Goal: Task Accomplishment & Management: Use online tool/utility

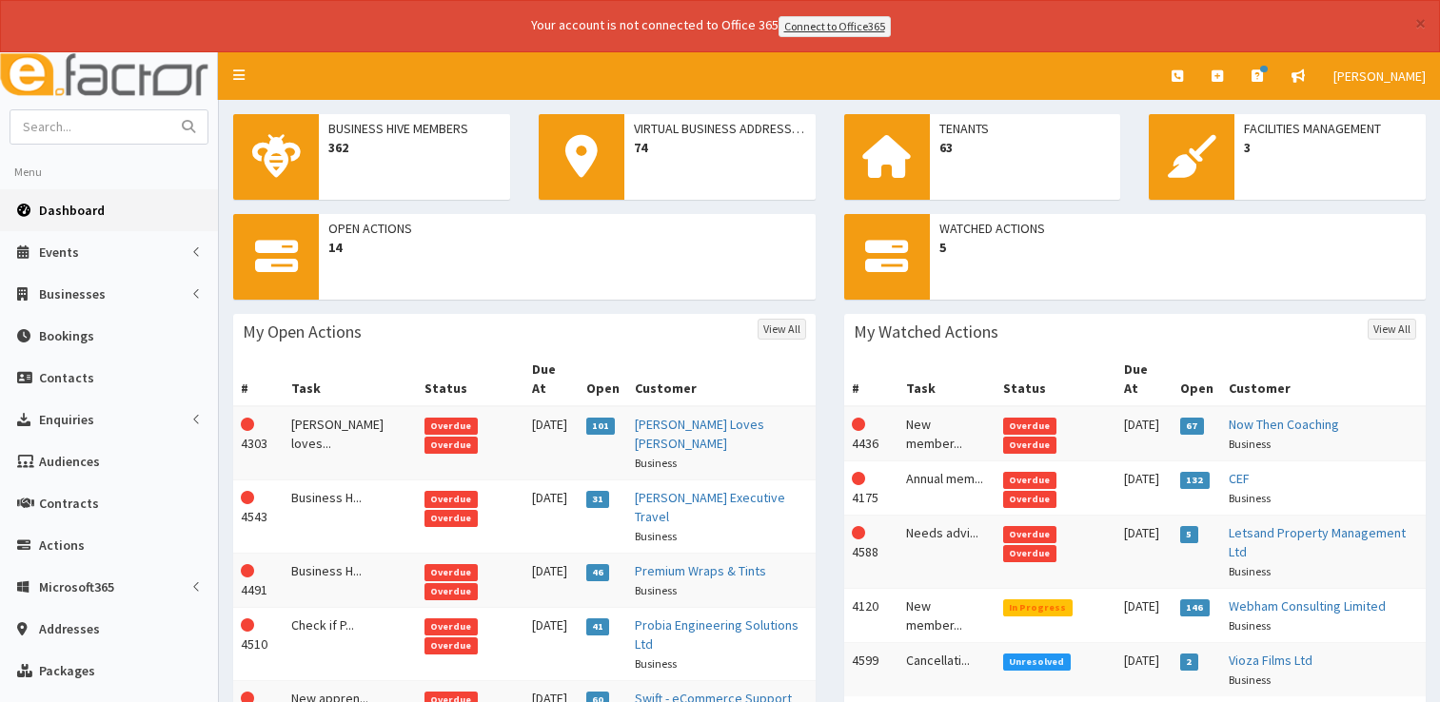
scroll to position [565, 0]
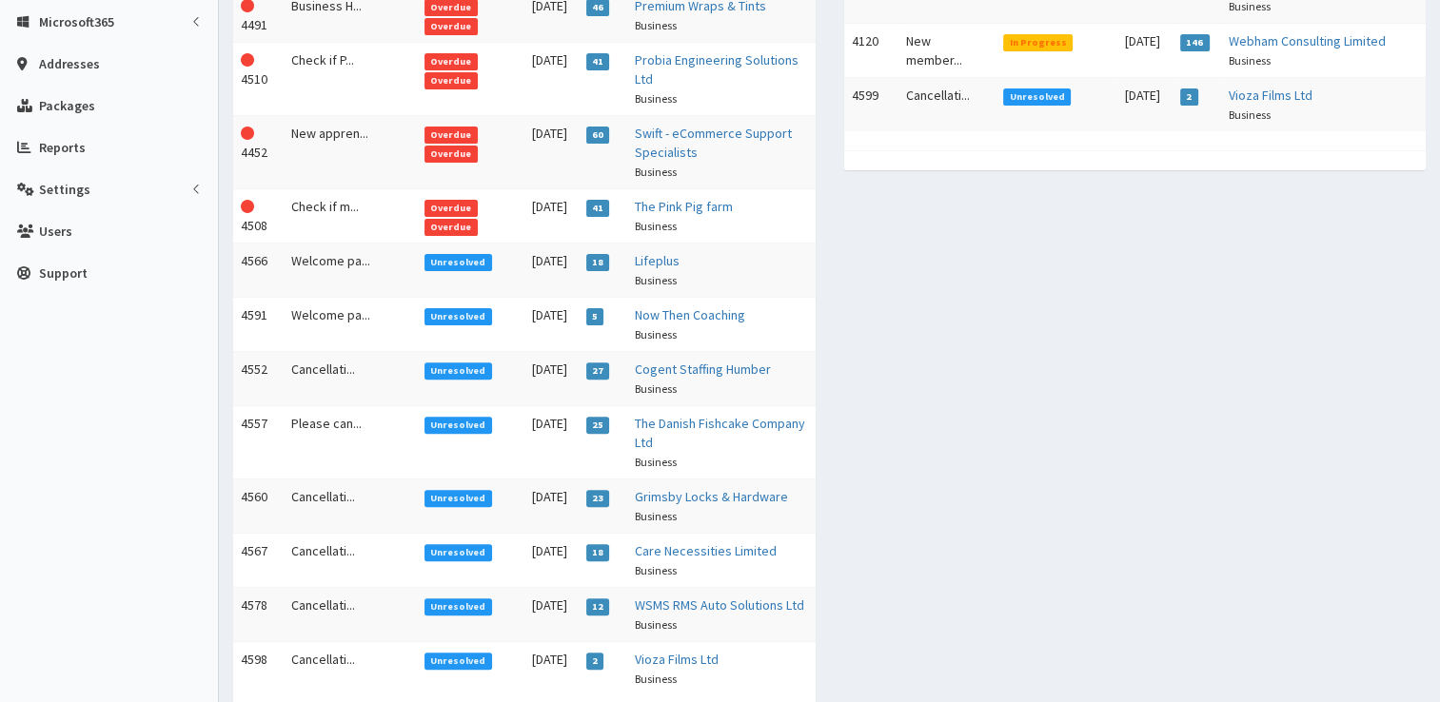
click at [432, 308] on span "Unresolved" at bounding box center [458, 316] width 68 height 17
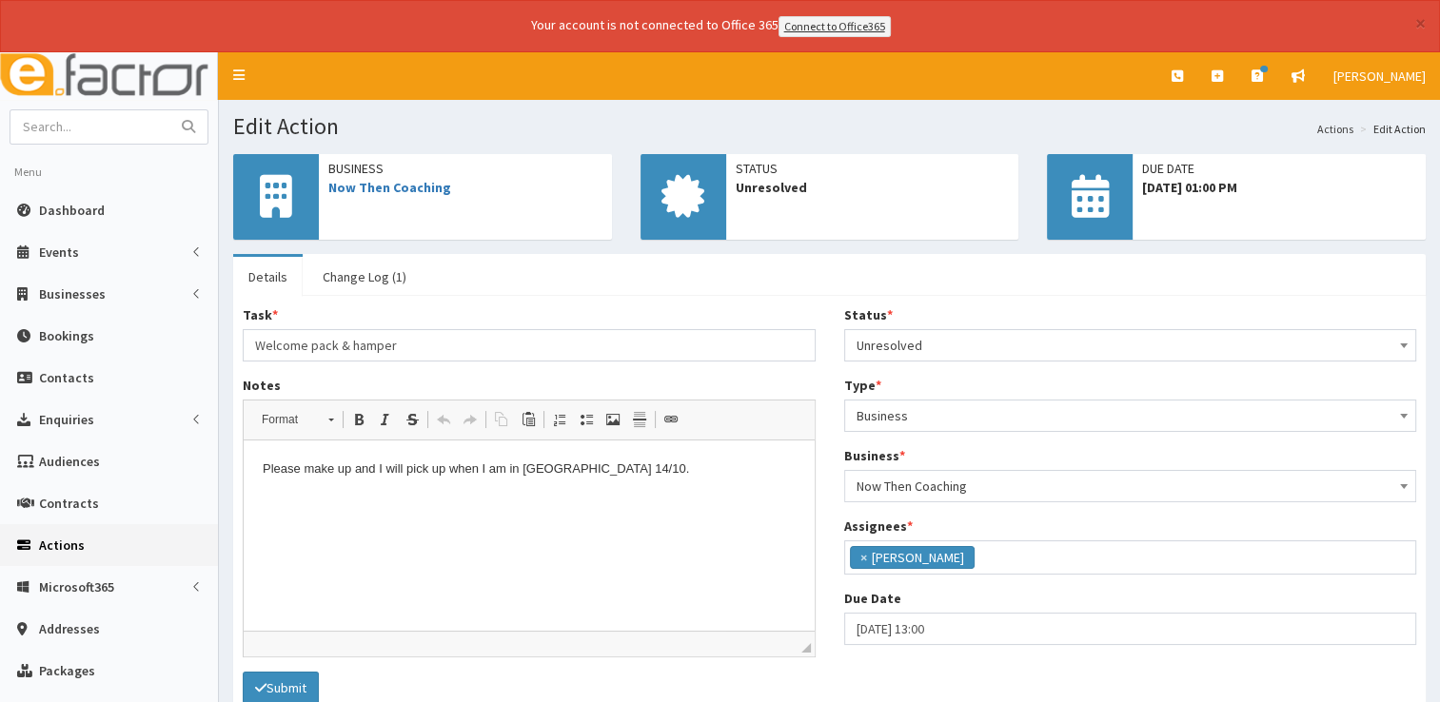
scroll to position [136, 0]
click at [1005, 345] on span "Unresolved" at bounding box center [1130, 345] width 548 height 27
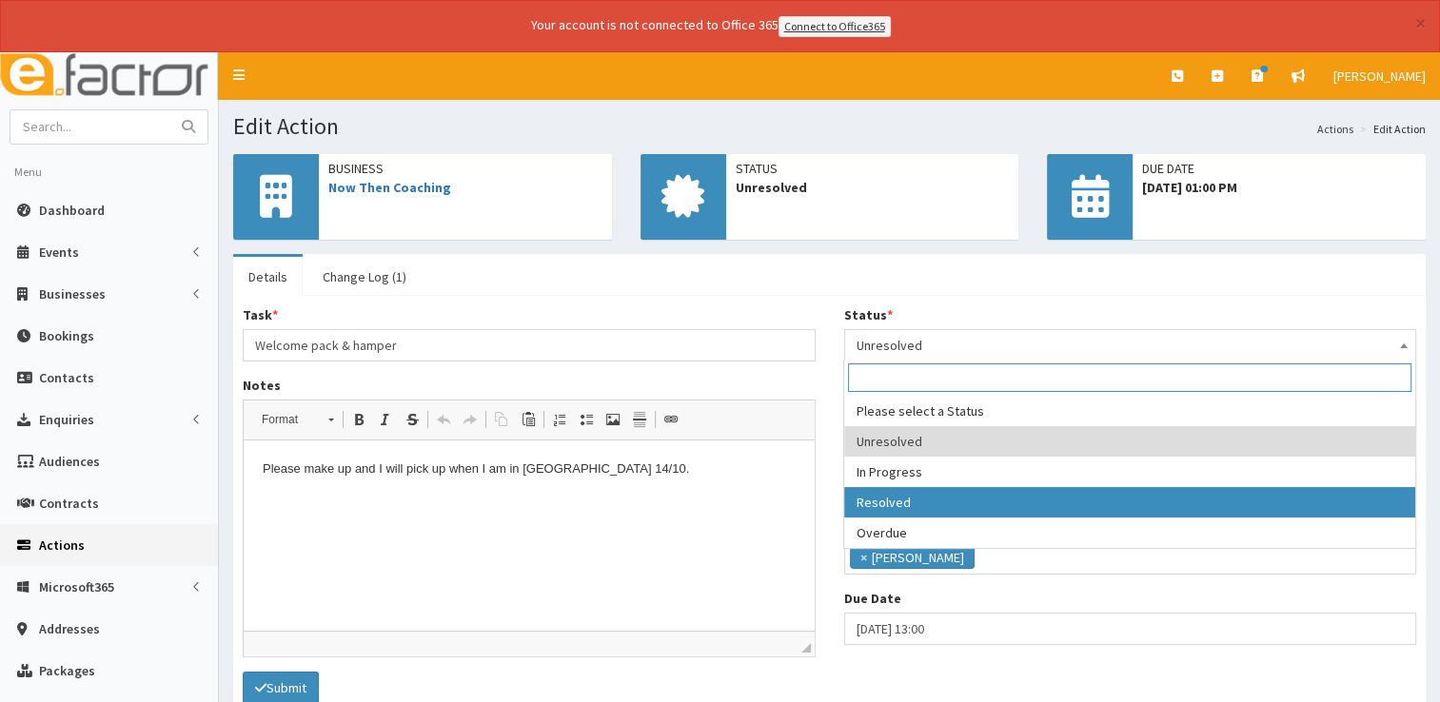
select select "3"
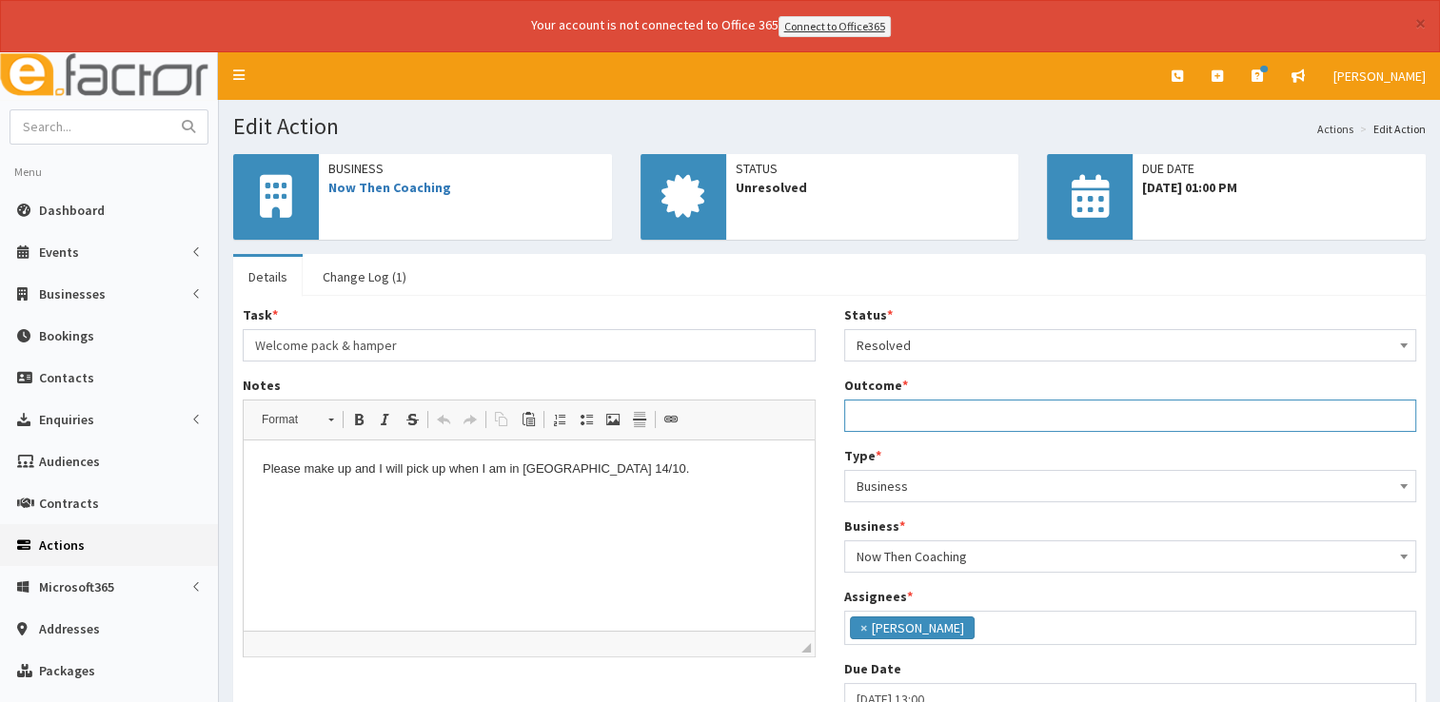
click at [918, 413] on input "Outcome *" at bounding box center [1130, 416] width 573 height 32
click at [879, 424] on input "Outcome *" at bounding box center [1130, 416] width 573 height 32
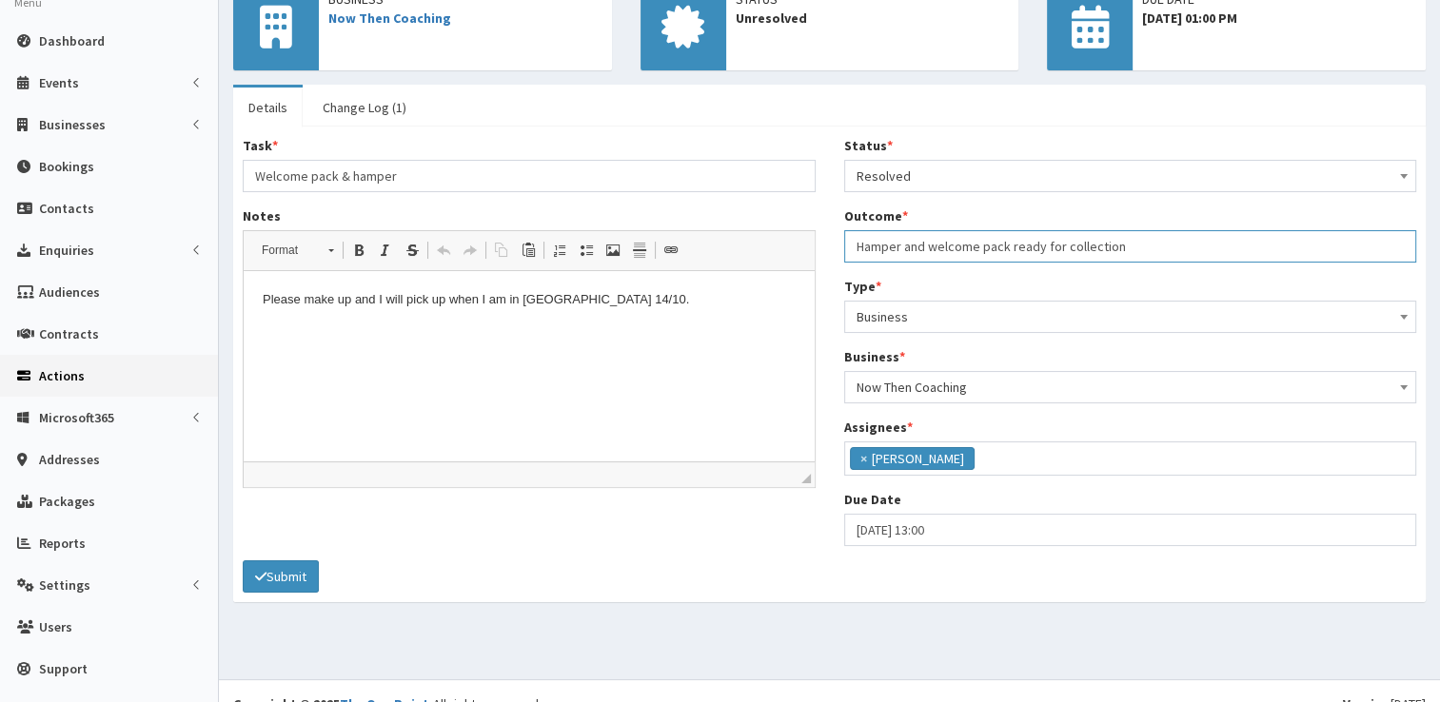
scroll to position [187, 0]
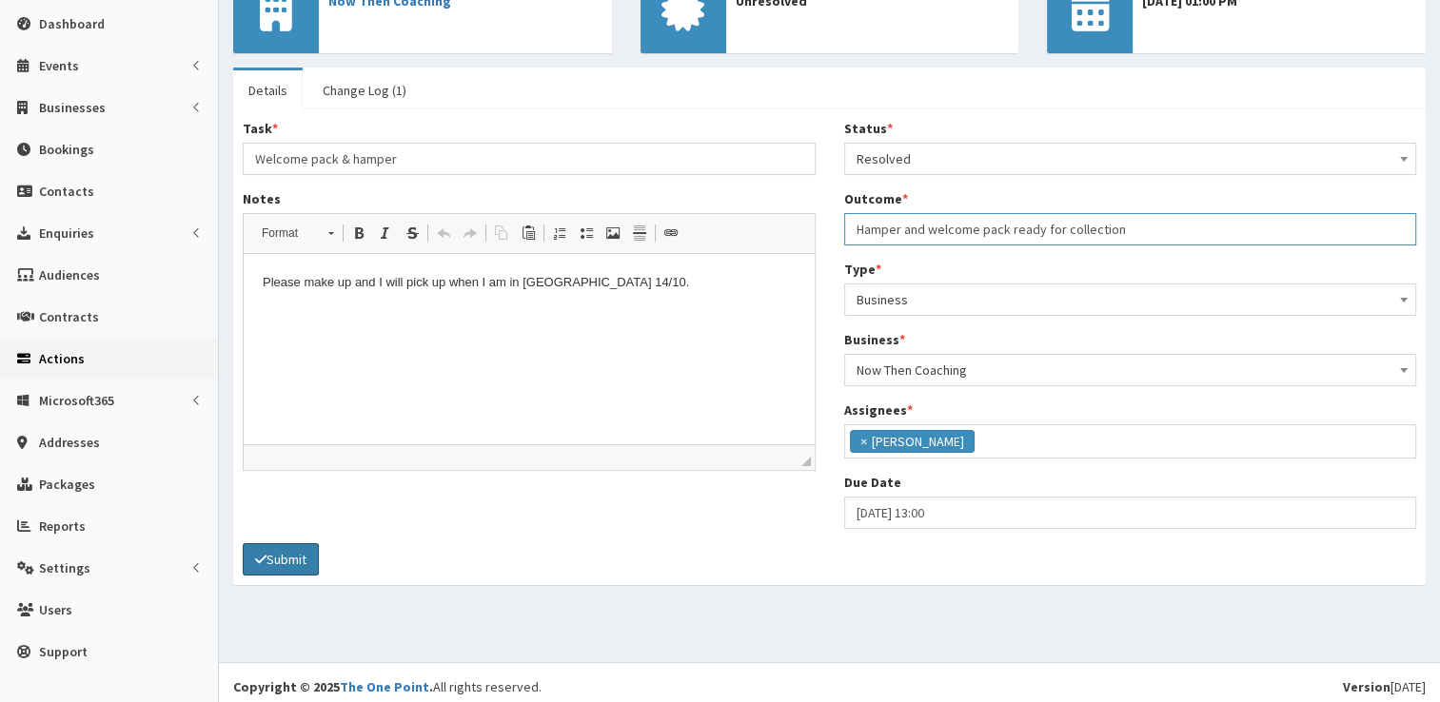
type input "Hamper and welcome pack ready for collection"
click at [303, 559] on button "Submit" at bounding box center [281, 559] width 76 height 32
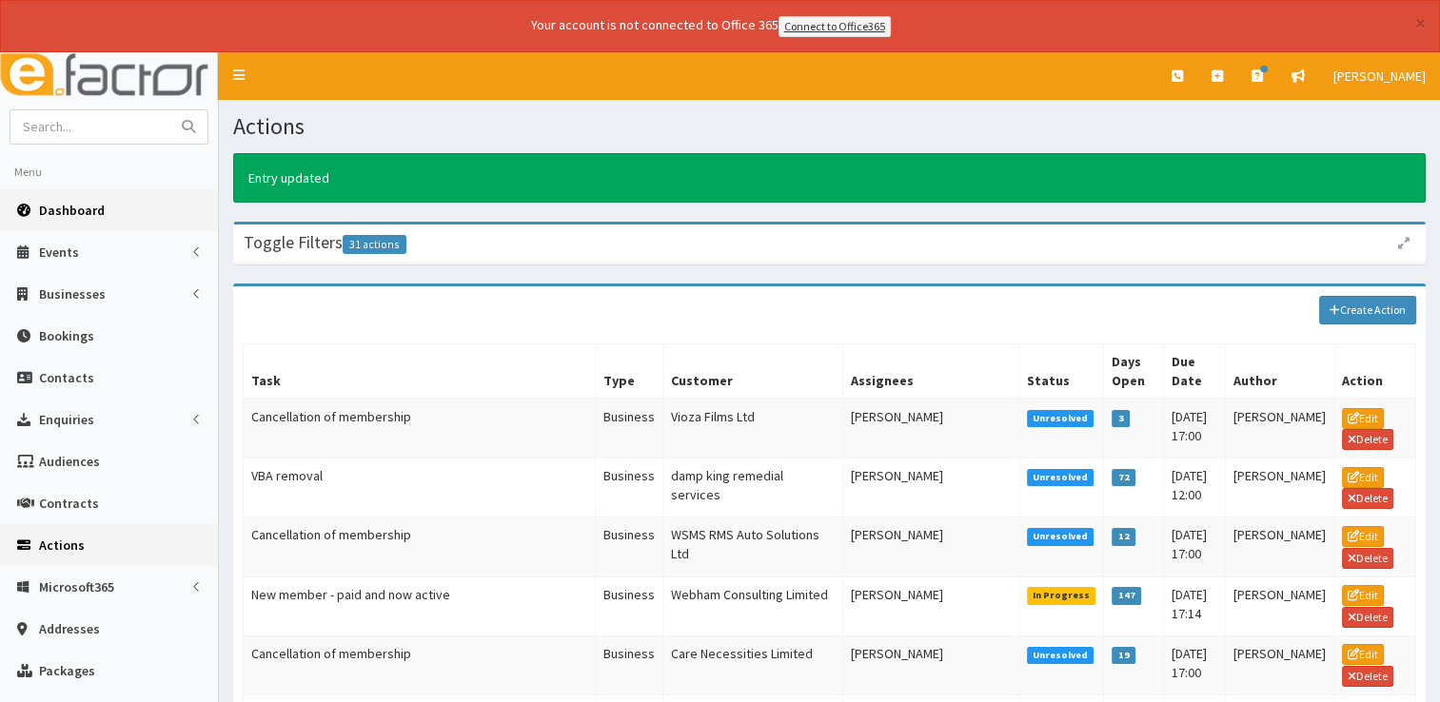
click at [61, 204] on span "Dashboard" at bounding box center [72, 210] width 66 height 17
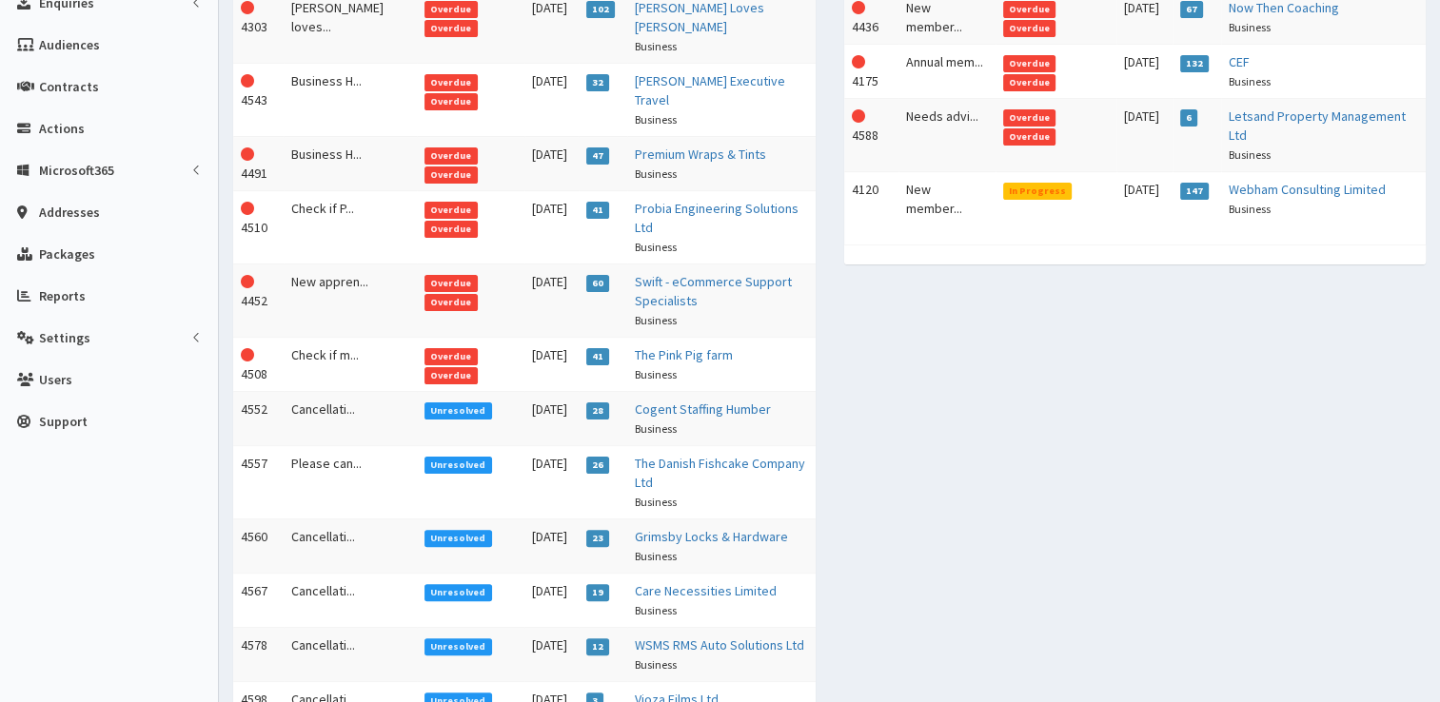
scroll to position [432, 0]
